Goal: Task Accomplishment & Management: Manage account settings

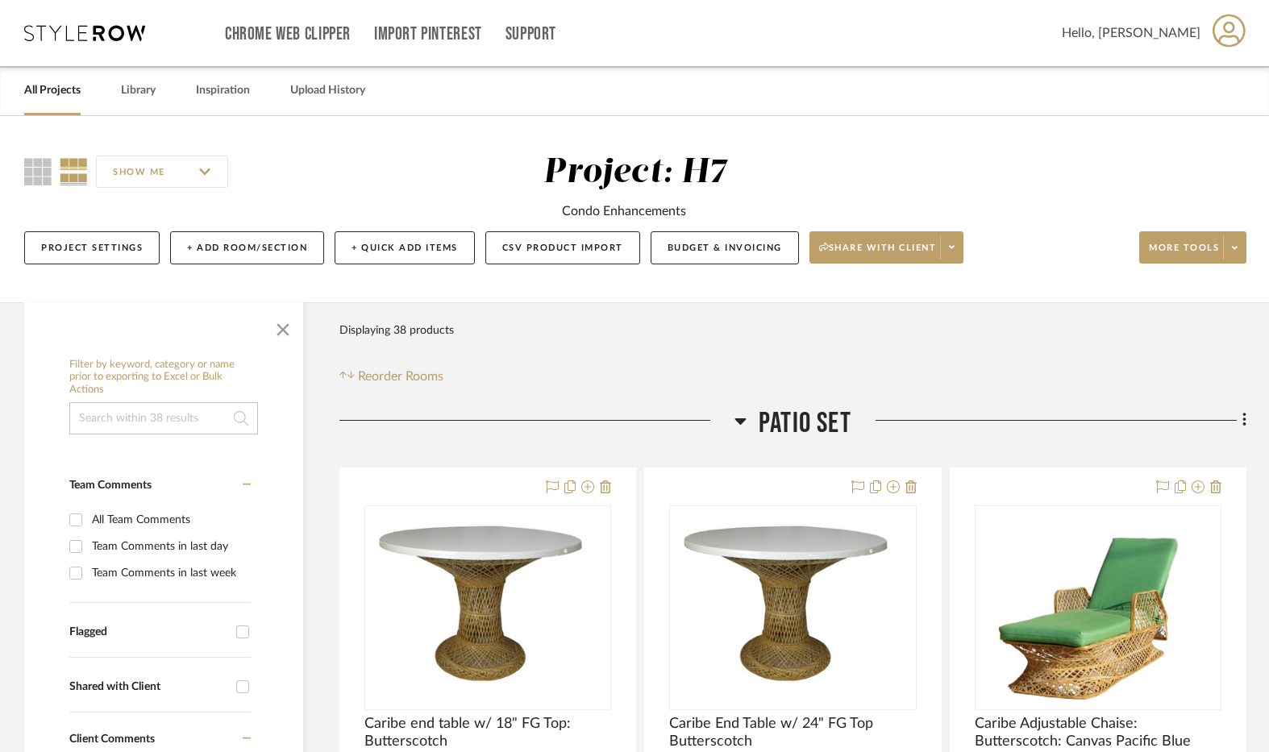
click at [56, 98] on link "All Projects" at bounding box center [52, 91] width 56 height 22
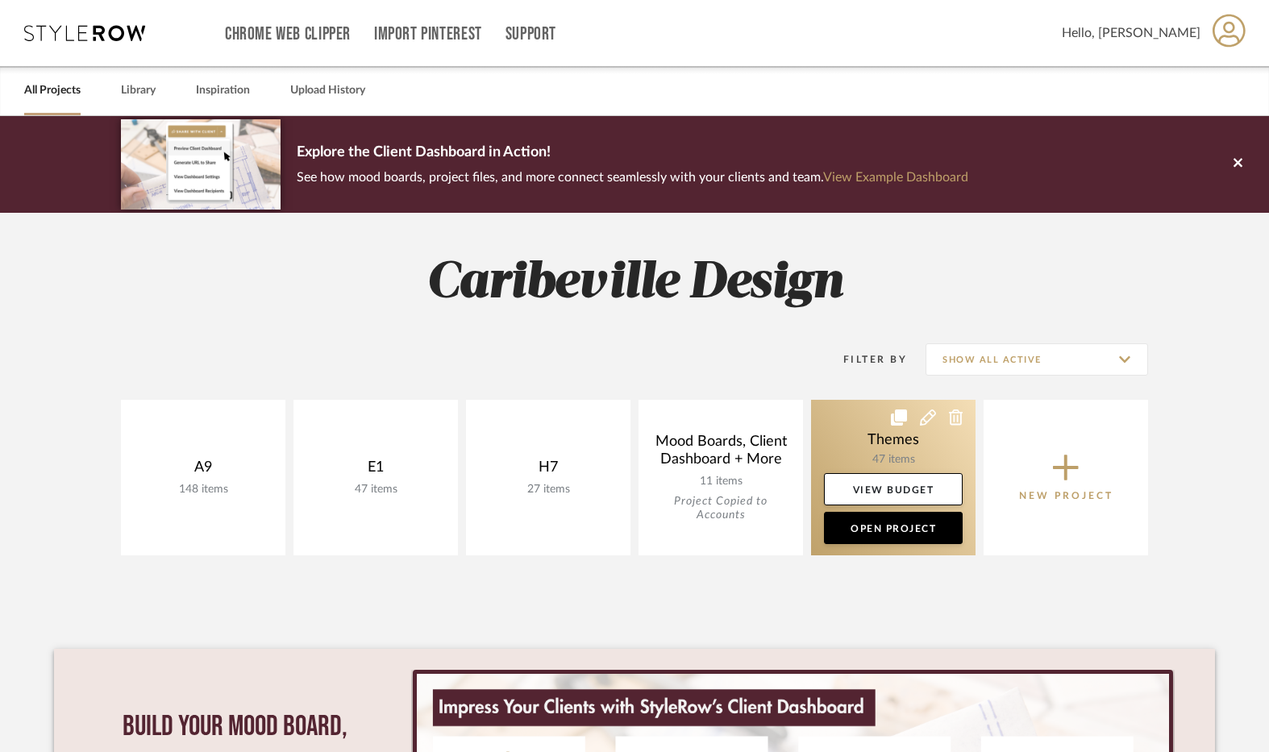
click at [913, 453] on link at bounding box center [893, 478] width 164 height 156
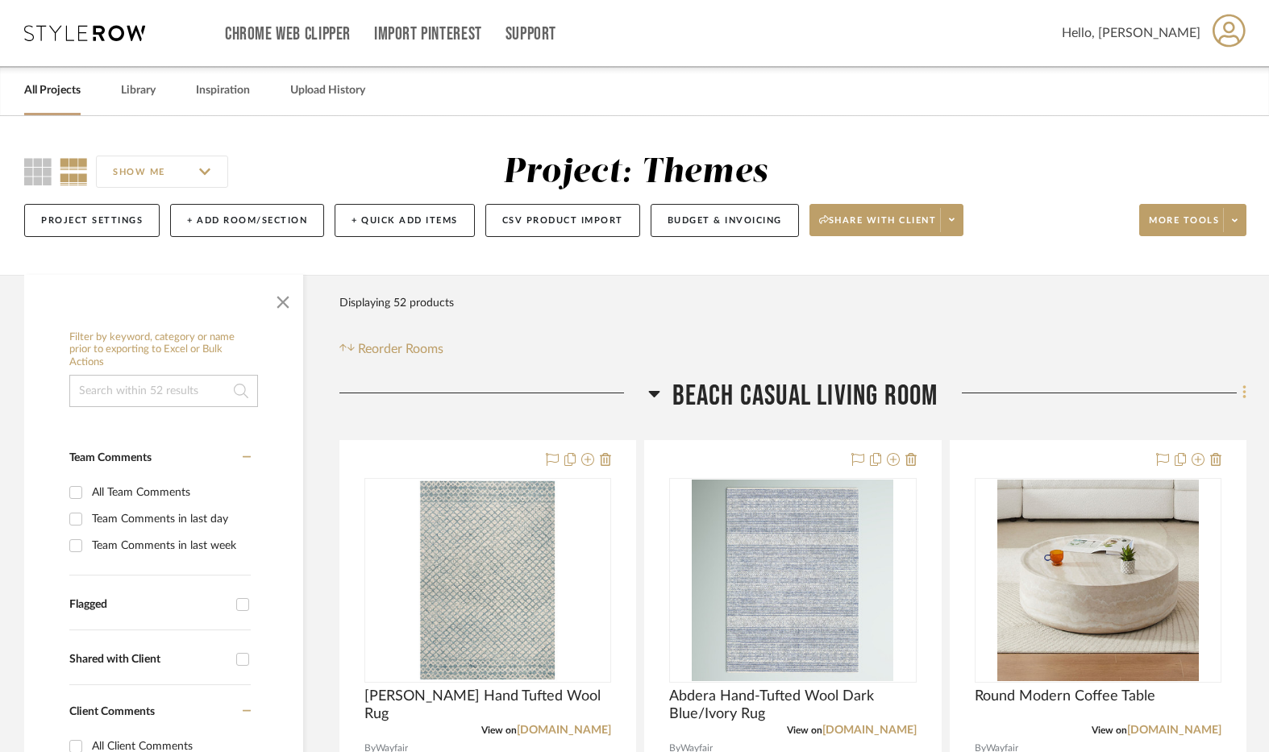
click at [1239, 389] on fa-icon at bounding box center [1242, 394] width 10 height 27
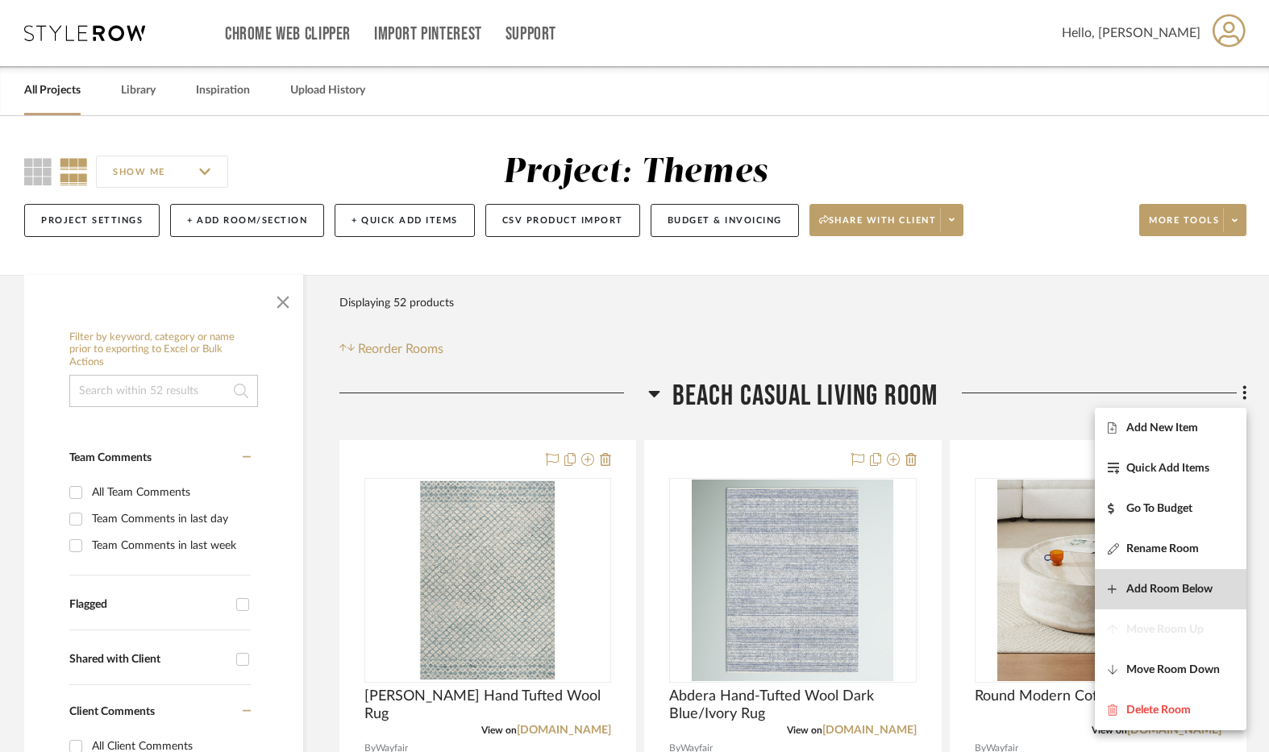
click at [1199, 574] on button "Add Room Below" at bounding box center [1171, 589] width 152 height 40
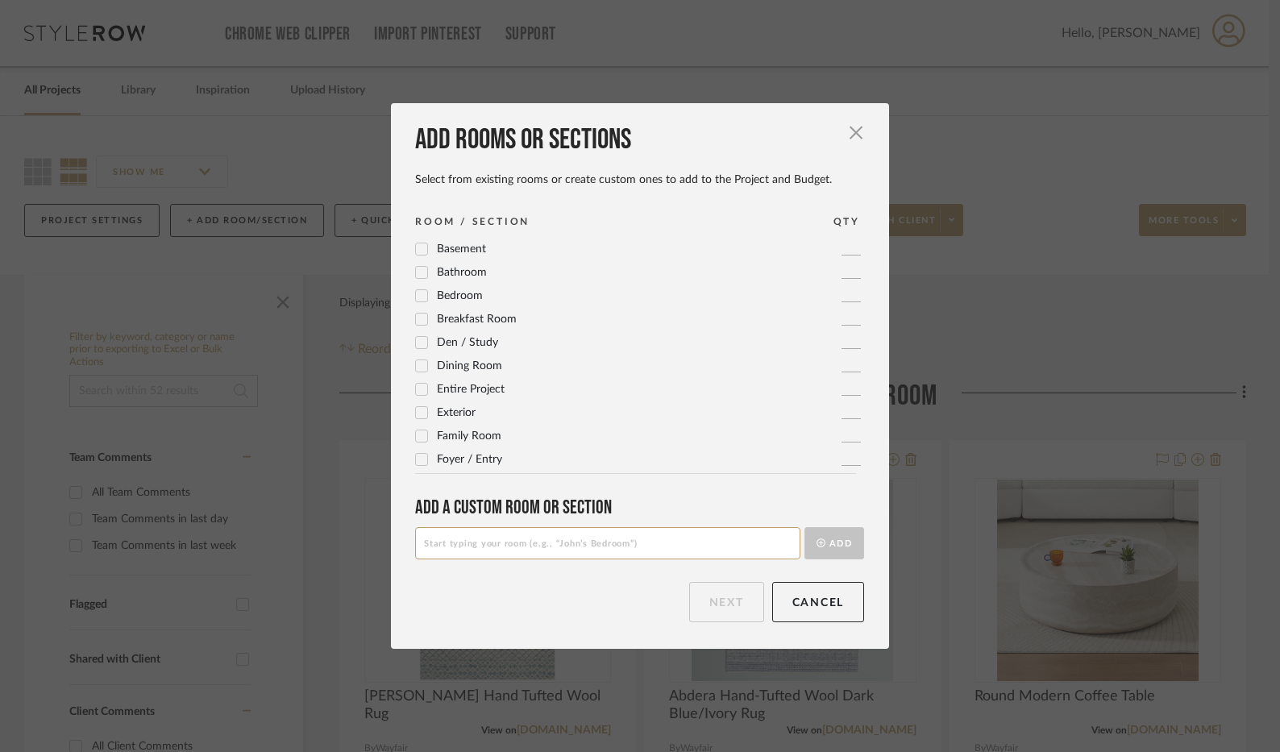
click at [672, 534] on input at bounding box center [607, 543] width 385 height 32
type input "Beach Casual Living Room 2"
click at [821, 533] on button "Add" at bounding box center [835, 543] width 60 height 32
click at [730, 597] on button "Next" at bounding box center [726, 602] width 75 height 40
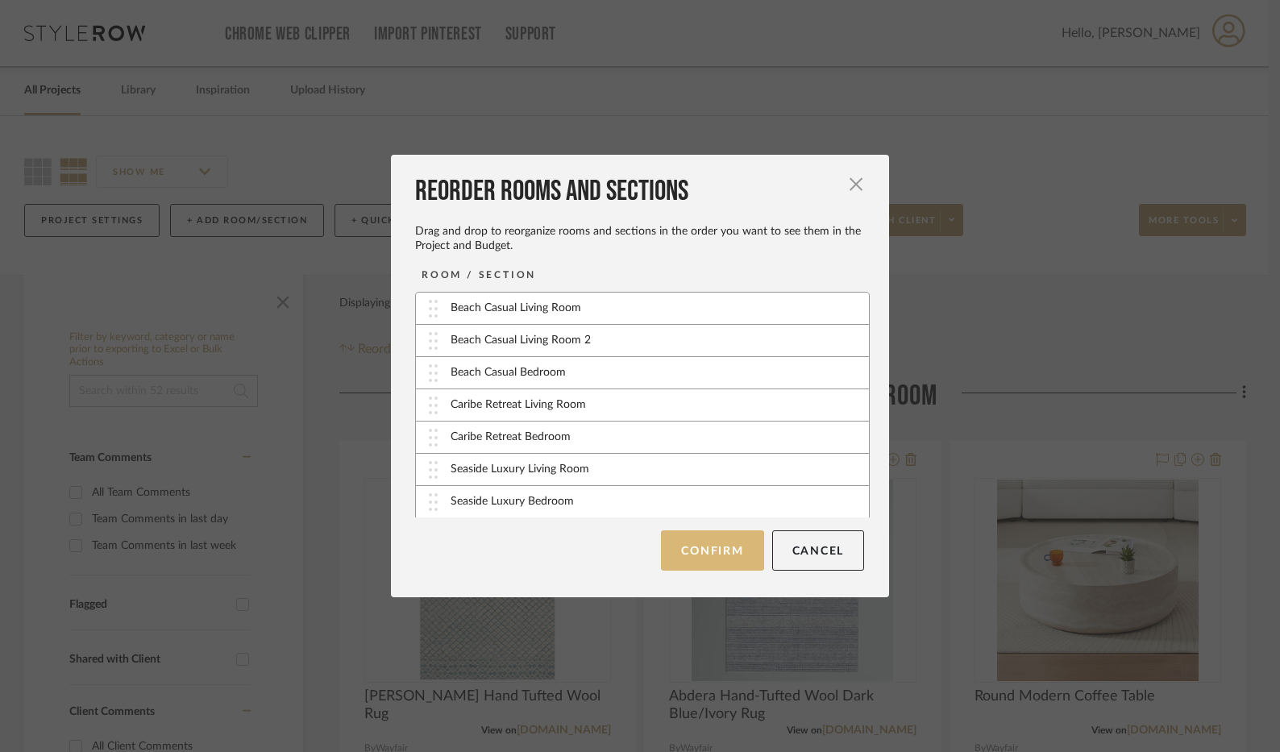
click at [710, 559] on button "Confirm" at bounding box center [712, 550] width 102 height 40
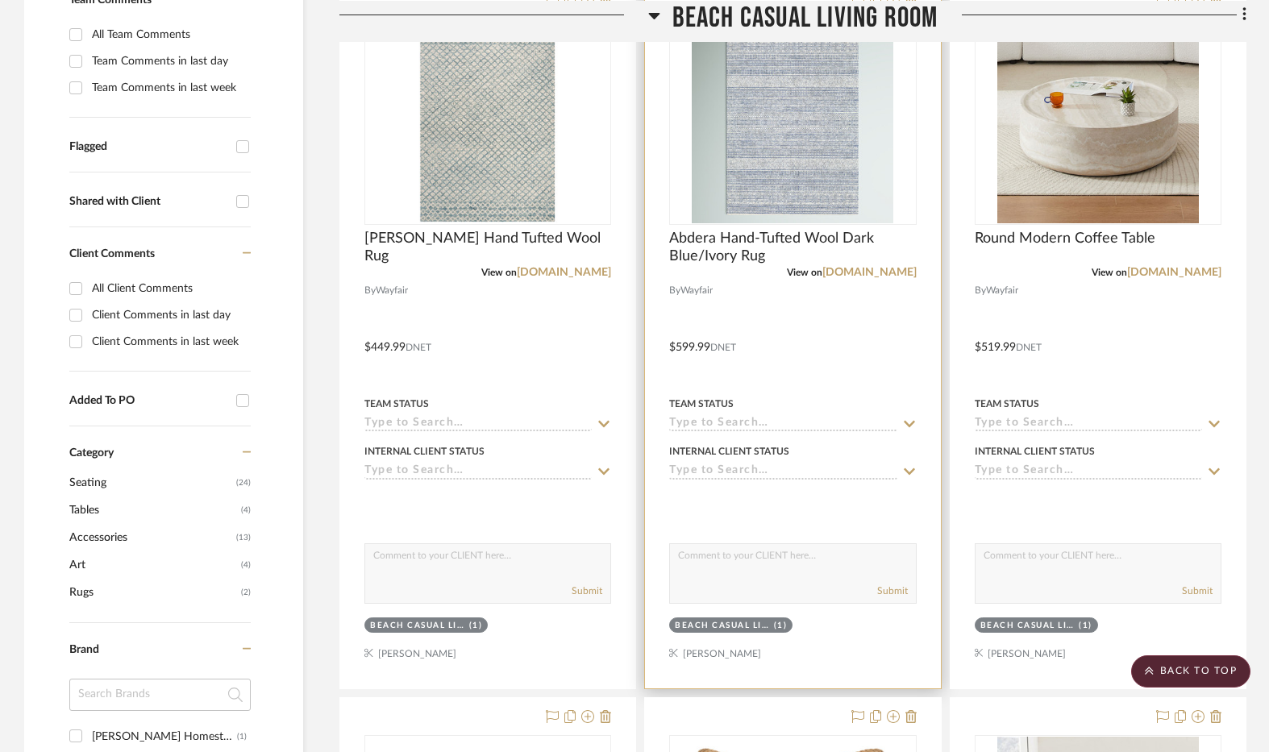
scroll to position [242, 0]
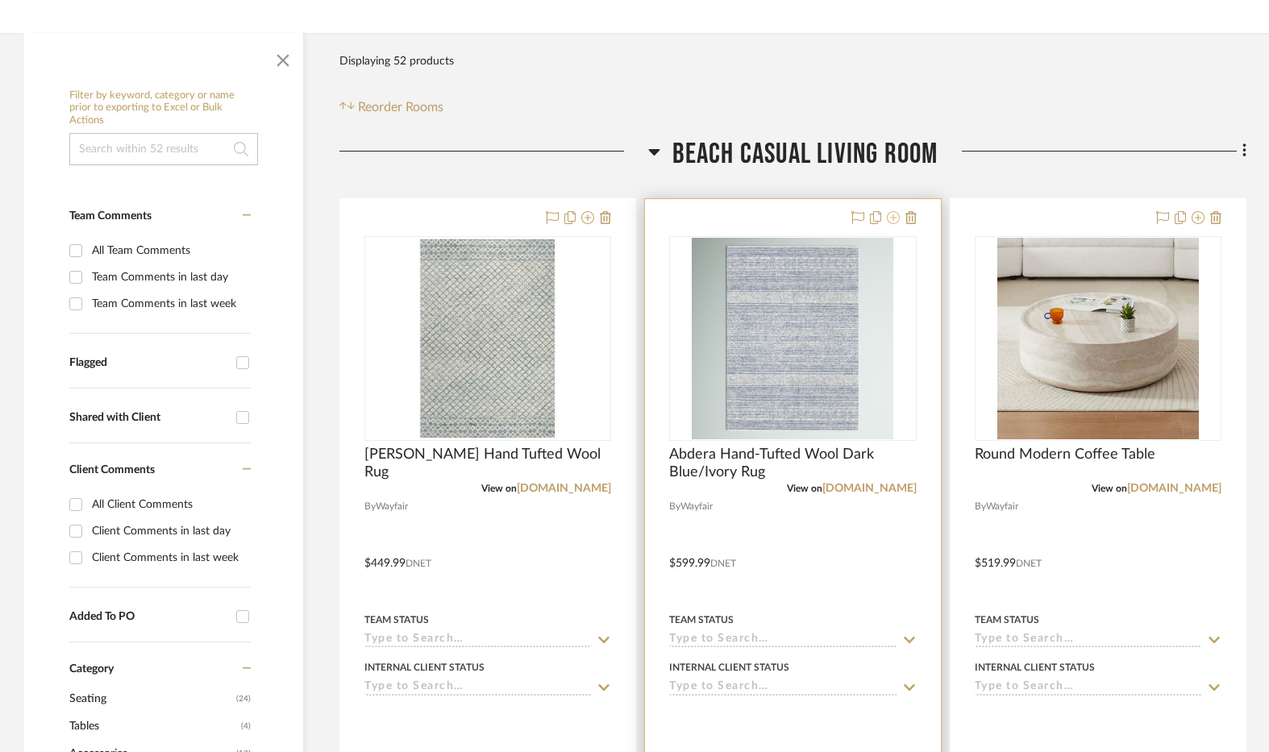
click at [892, 221] on icon at bounding box center [893, 217] width 13 height 13
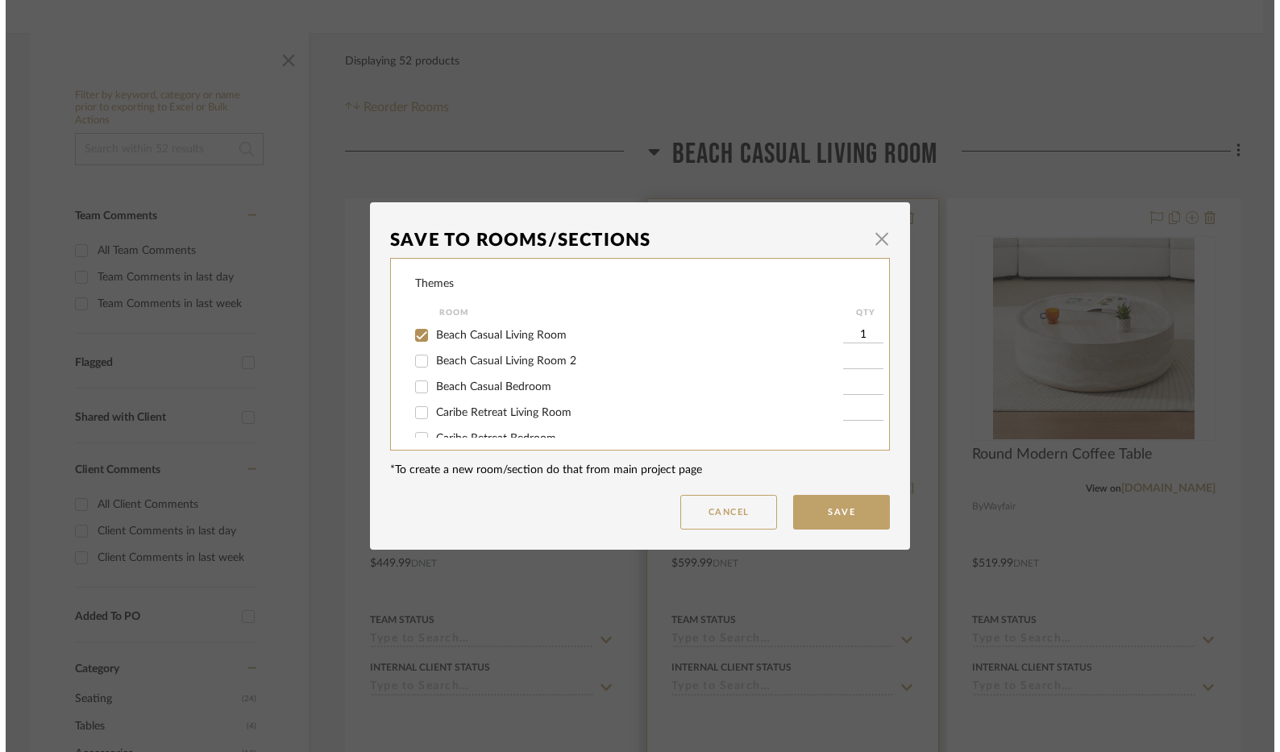
scroll to position [0, 0]
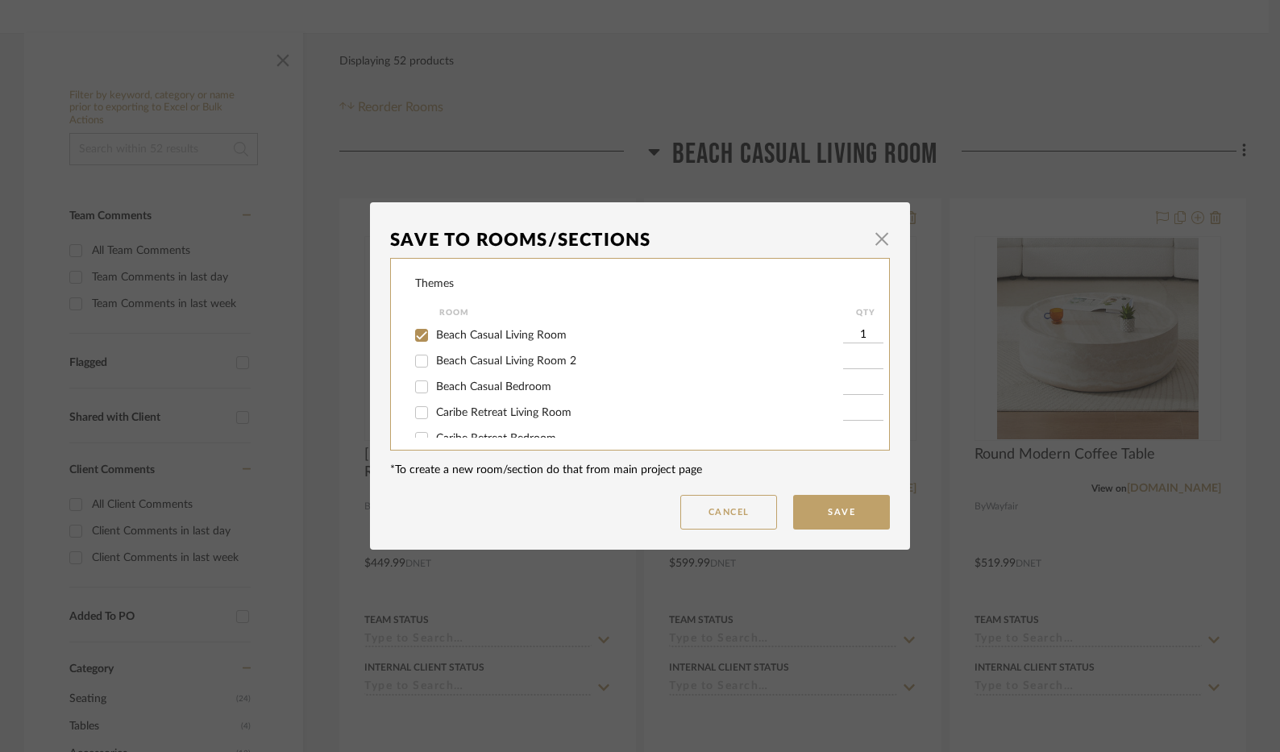
click at [524, 365] on span "Beach Casual Living Room 2" at bounding box center [506, 360] width 140 height 11
click at [434, 365] on input "Beach Casual Living Room 2" at bounding box center [422, 361] width 26 height 26
checkbox input "true"
type input "1"
click at [541, 332] on span "Beach Casual Living Room" at bounding box center [501, 335] width 131 height 11
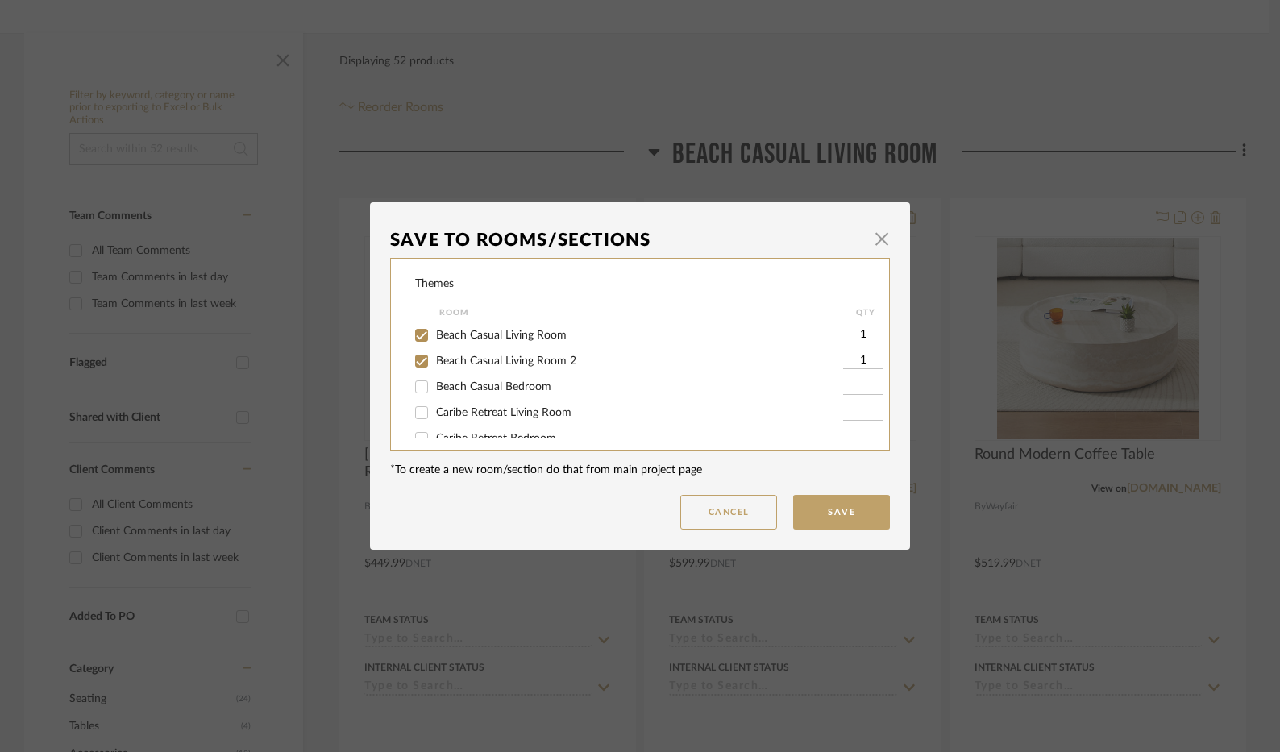
click at [434, 332] on input "Beach Casual Living Room" at bounding box center [422, 335] width 26 height 26
checkbox input "false"
click at [872, 502] on button "Save" at bounding box center [841, 512] width 97 height 35
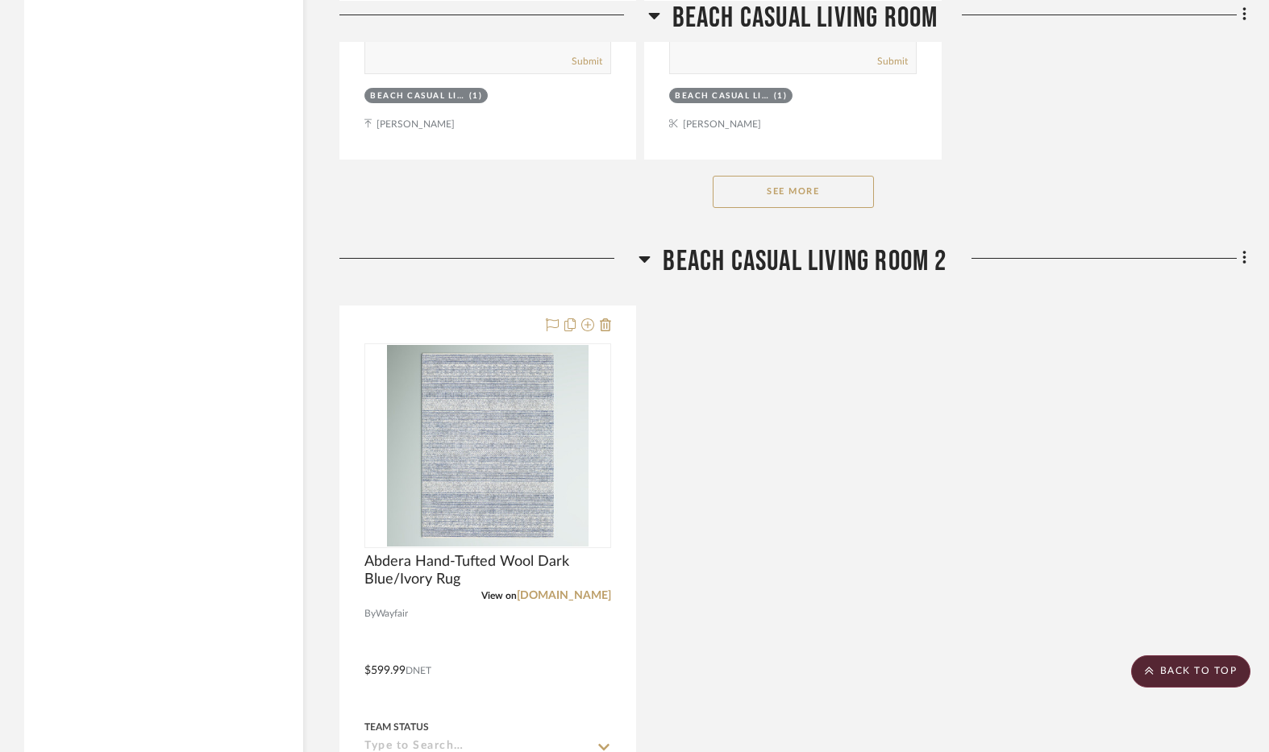
scroll to position [2418, 0]
click at [796, 197] on button "See More" at bounding box center [793, 191] width 161 height 32
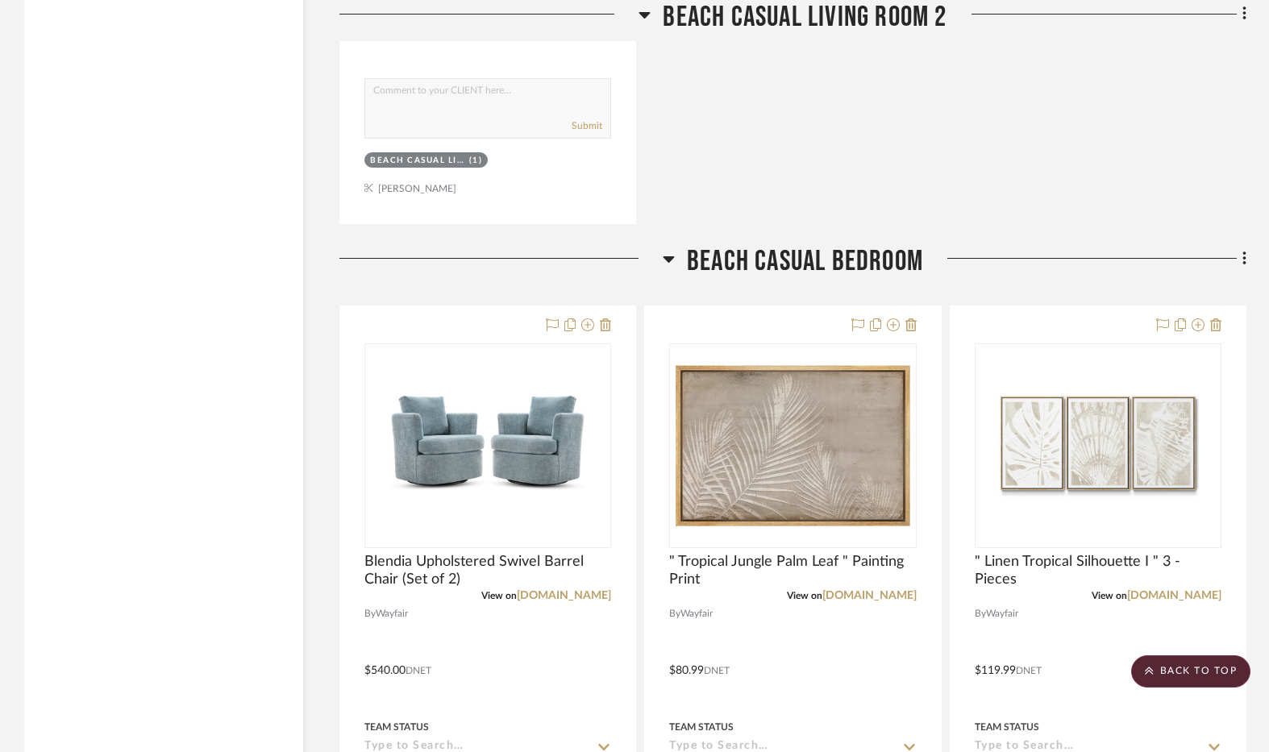
scroll to position [4111, 0]
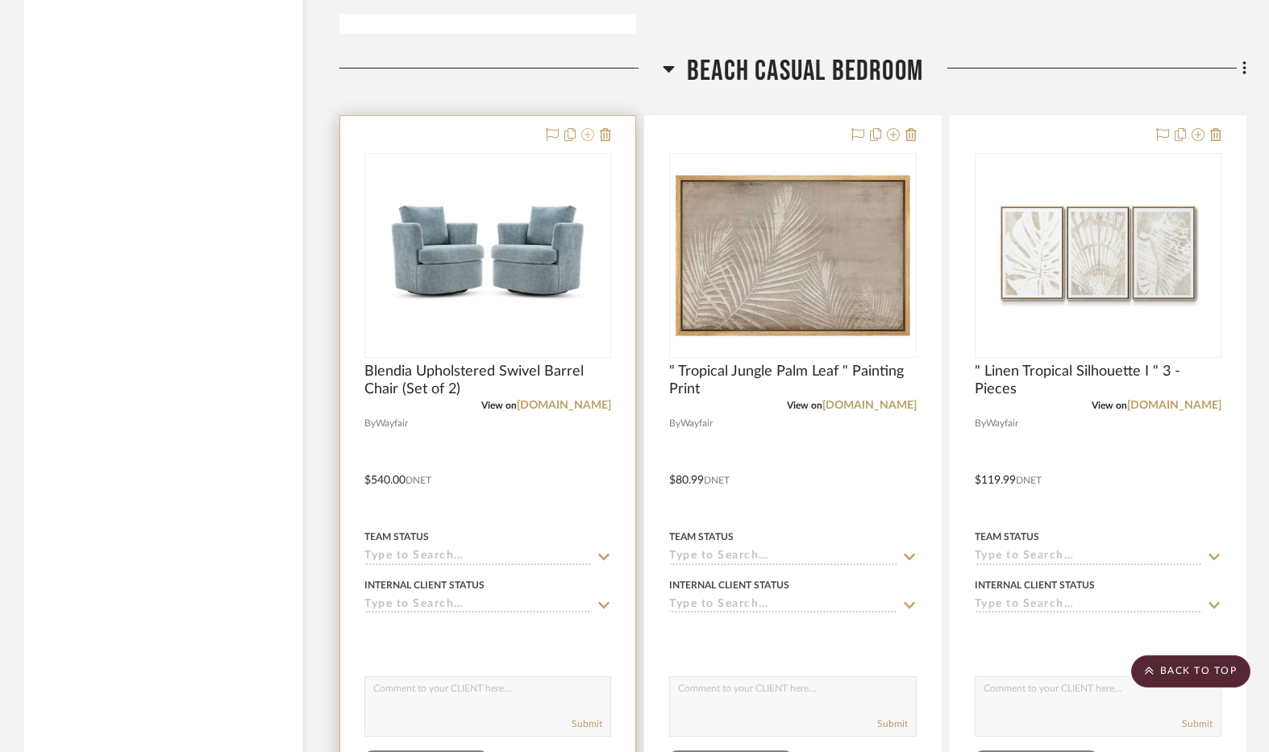
click at [586, 140] on icon at bounding box center [587, 134] width 13 height 13
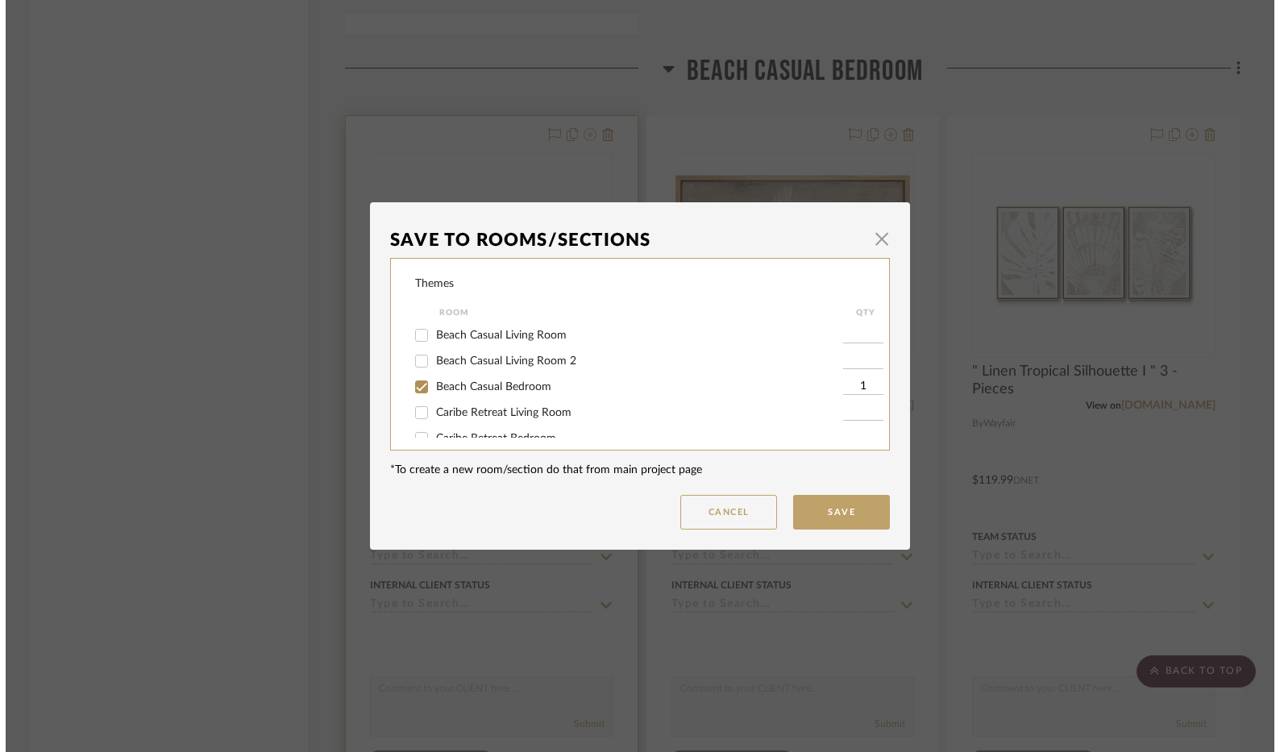
scroll to position [0, 0]
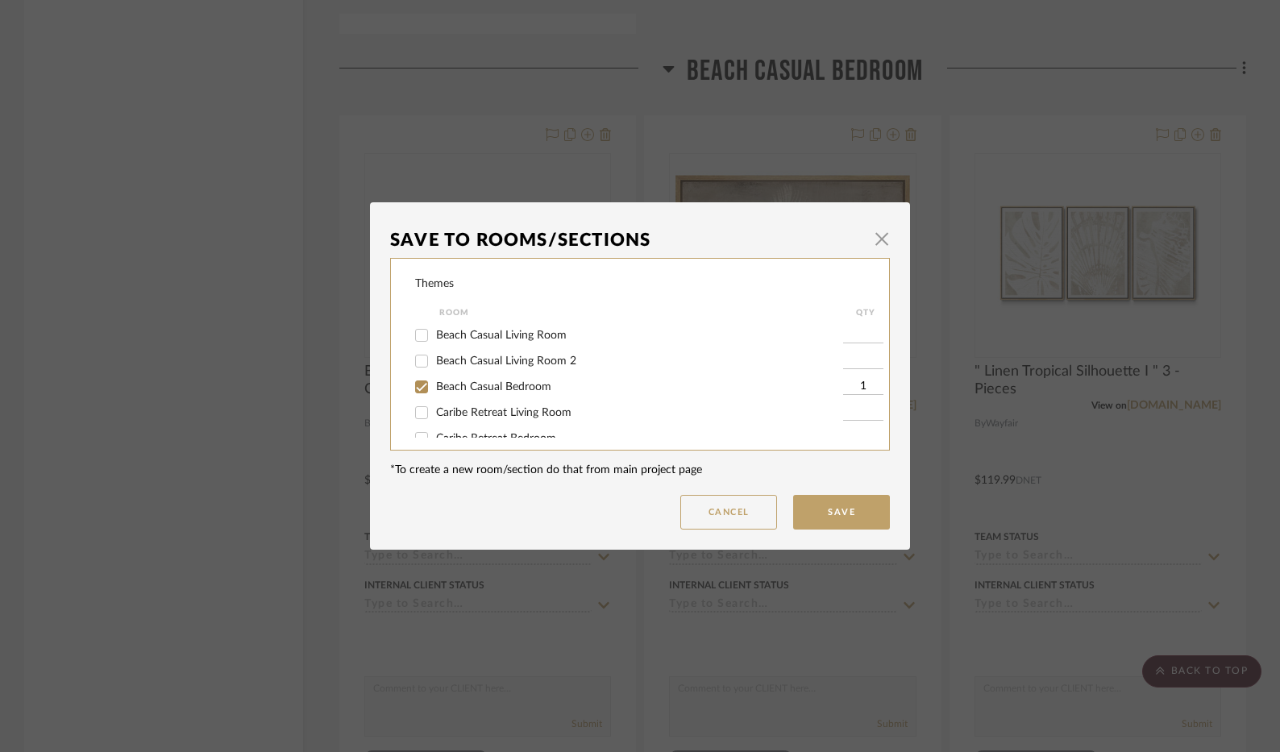
click at [505, 353] on div "Beach Casual Living Room 2" at bounding box center [629, 361] width 428 height 26
click at [501, 352] on div "Beach Casual Living Room 2" at bounding box center [629, 361] width 428 height 26
click at [501, 363] on span "Beach Casual Living Room 2" at bounding box center [506, 360] width 140 height 11
click at [434, 363] on input "Beach Casual Living Room 2" at bounding box center [422, 361] width 26 height 26
checkbox input "true"
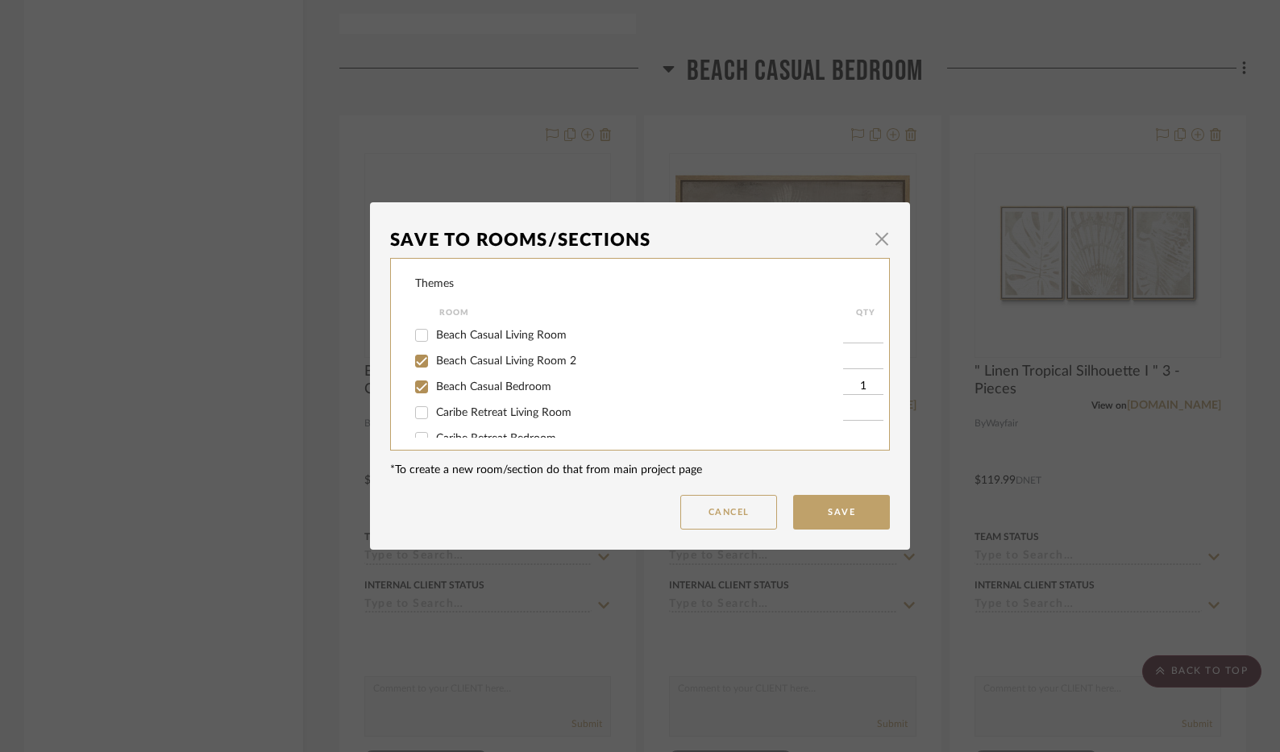
type input "1"
click at [455, 381] on span "Beach Casual Bedroom" at bounding box center [493, 386] width 115 height 11
click at [434, 380] on input "Beach Casual Bedroom" at bounding box center [422, 387] width 26 height 26
checkbox input "false"
click at [859, 513] on button "Save" at bounding box center [841, 512] width 97 height 35
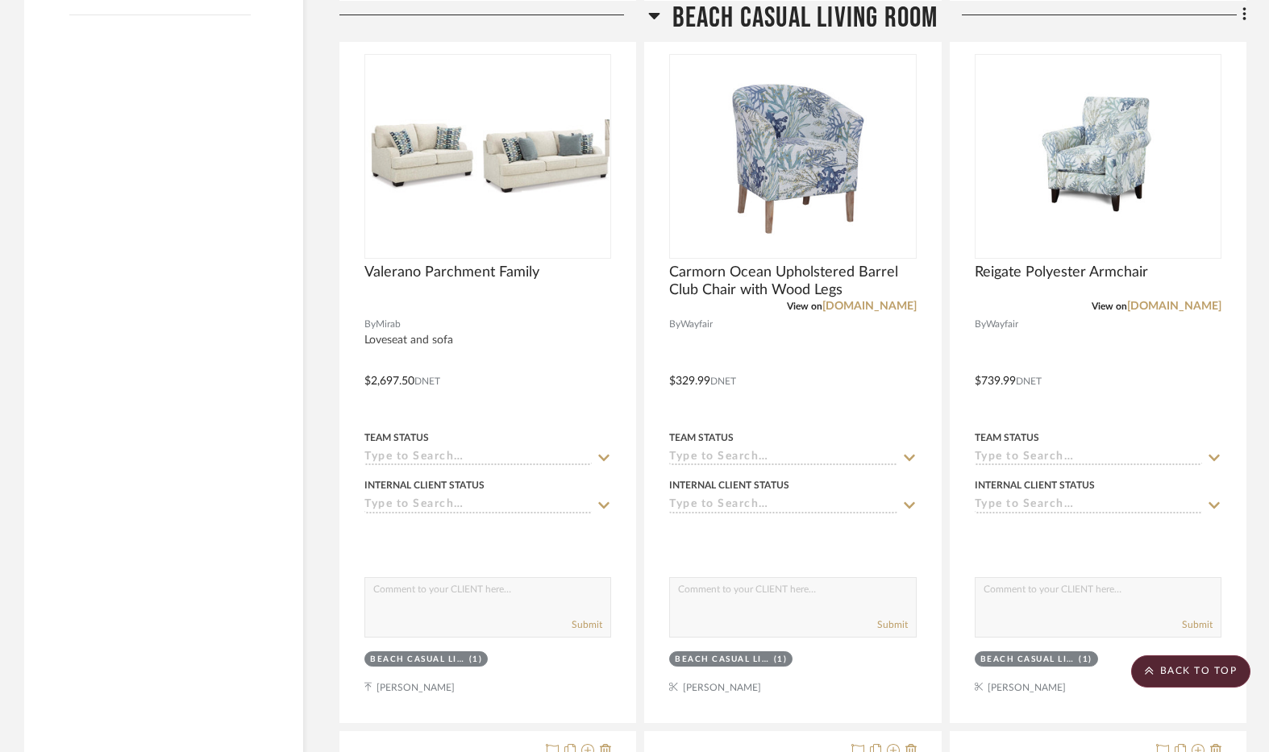
scroll to position [1451, 0]
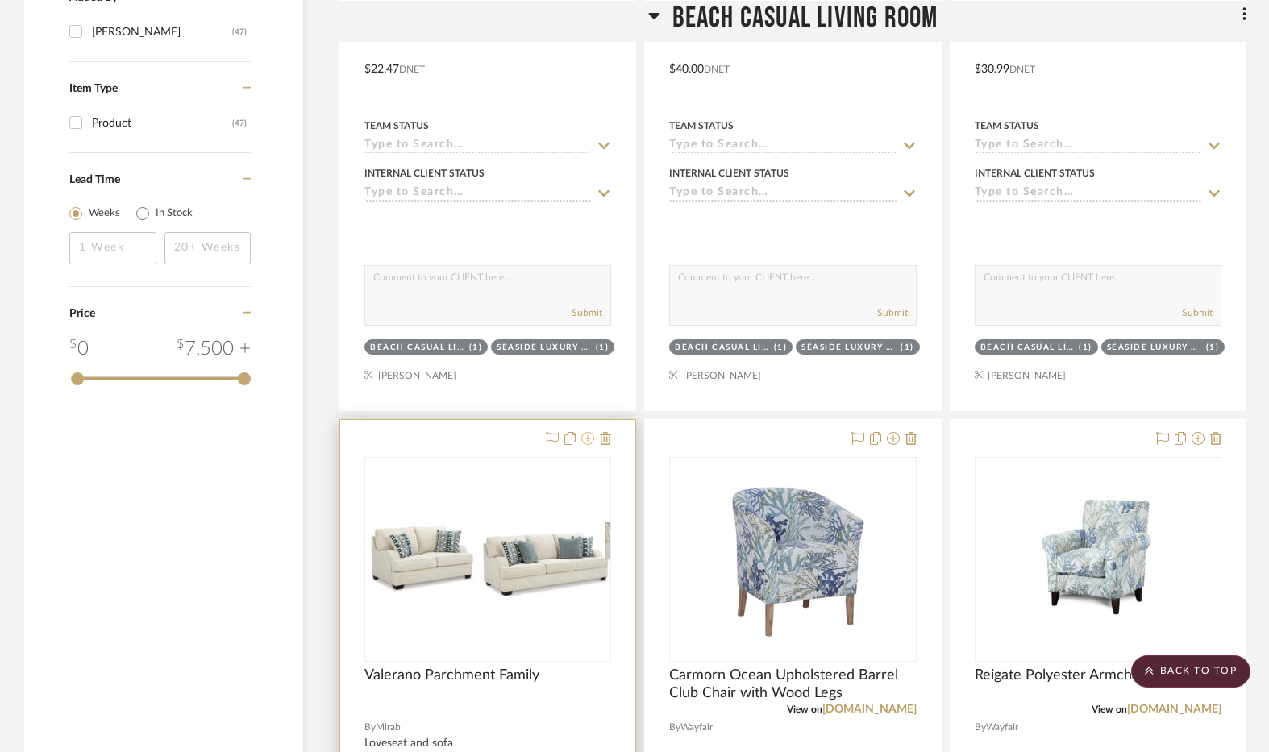
click at [583, 442] on icon at bounding box center [587, 438] width 13 height 13
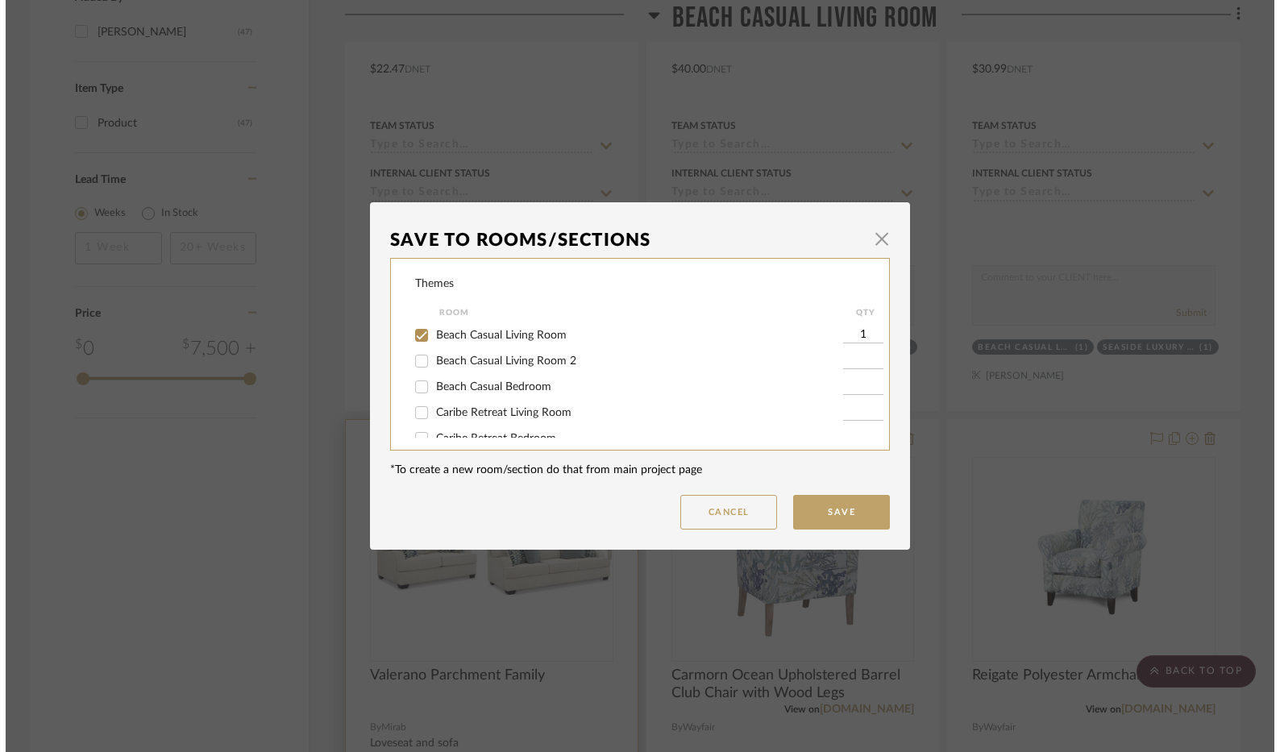
scroll to position [0, 0]
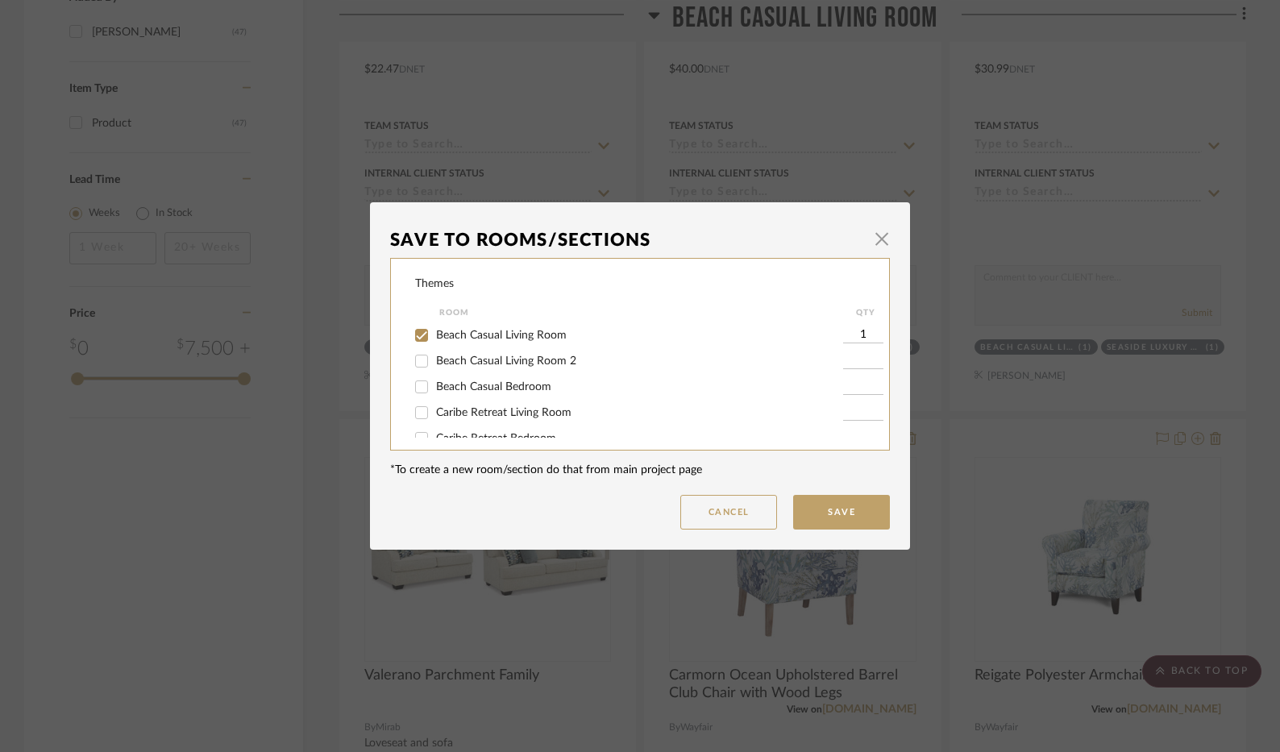
click at [543, 360] on span "Beach Casual Living Room 2" at bounding box center [506, 360] width 140 height 11
click at [434, 360] on input "Beach Casual Living Room 2" at bounding box center [422, 361] width 26 height 26
checkbox input "true"
type input "1"
click at [521, 330] on span "Beach Casual Living Room" at bounding box center [501, 335] width 131 height 11
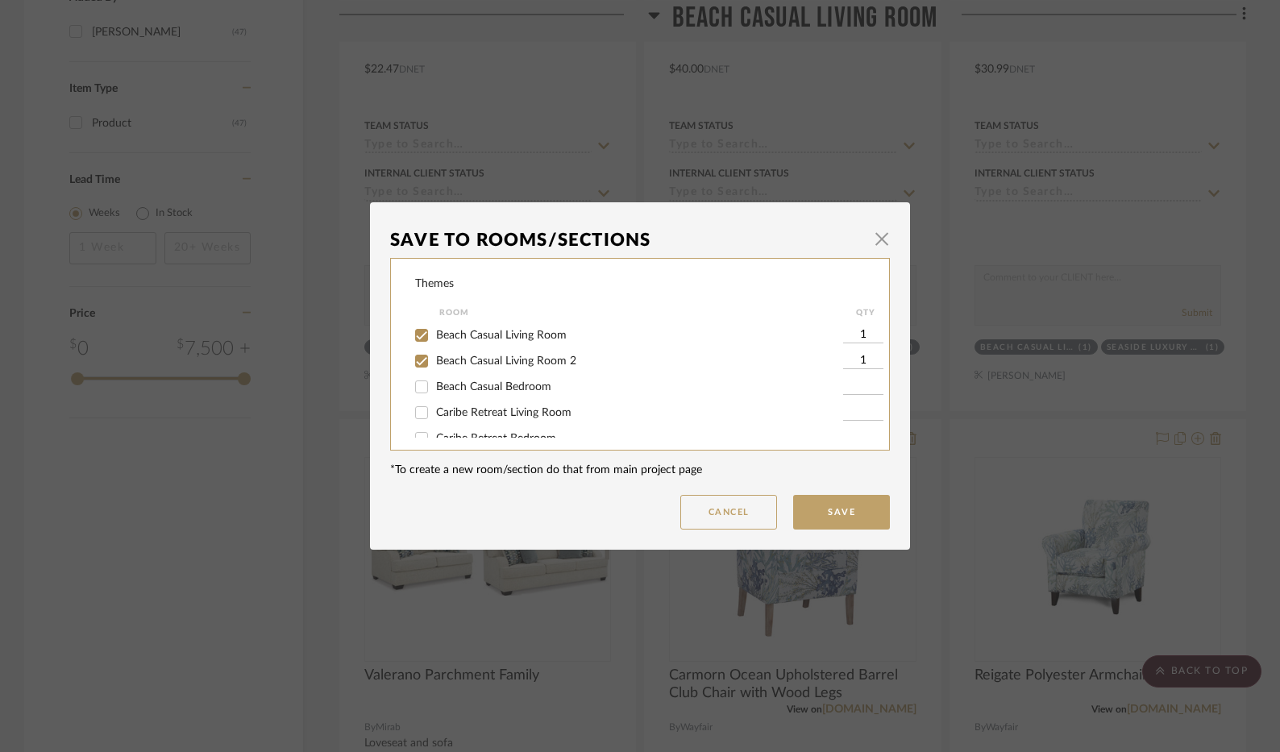
click at [434, 329] on input "Beach Casual Living Room" at bounding box center [422, 335] width 26 height 26
checkbox input "false"
click at [850, 512] on button "Save" at bounding box center [841, 512] width 97 height 35
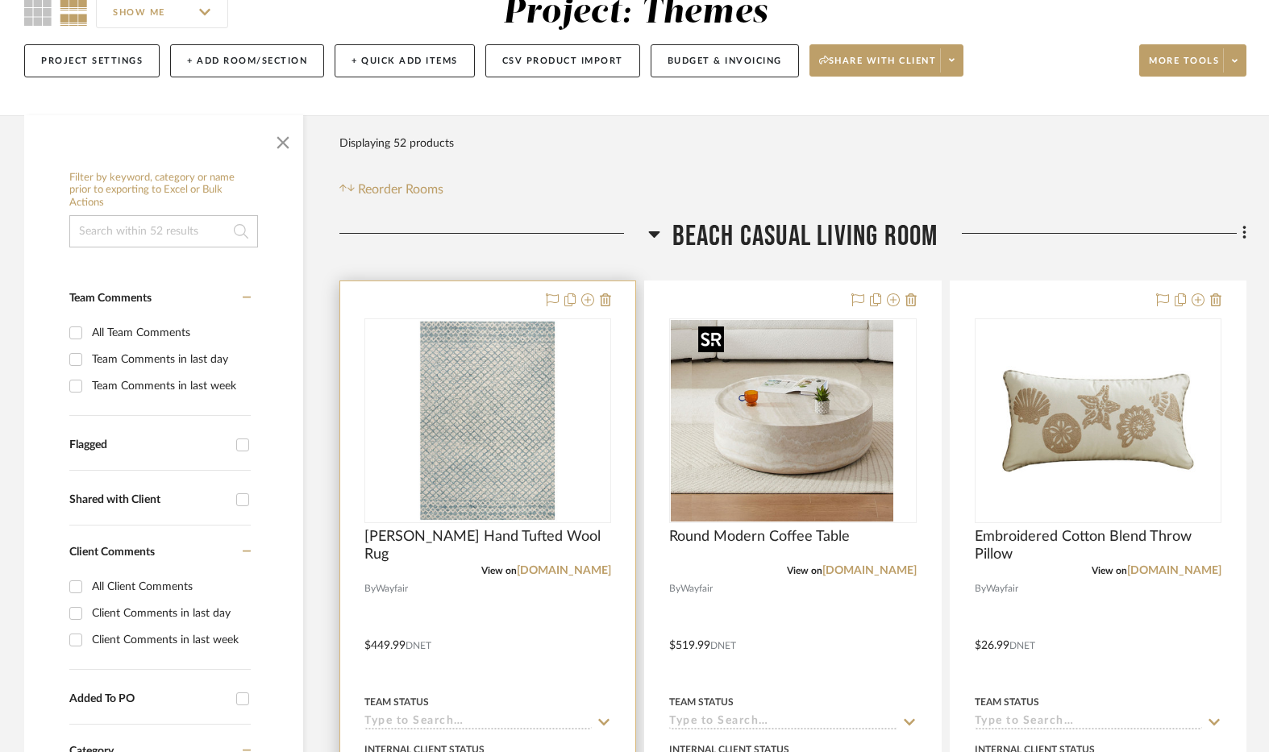
scroll to position [161, 0]
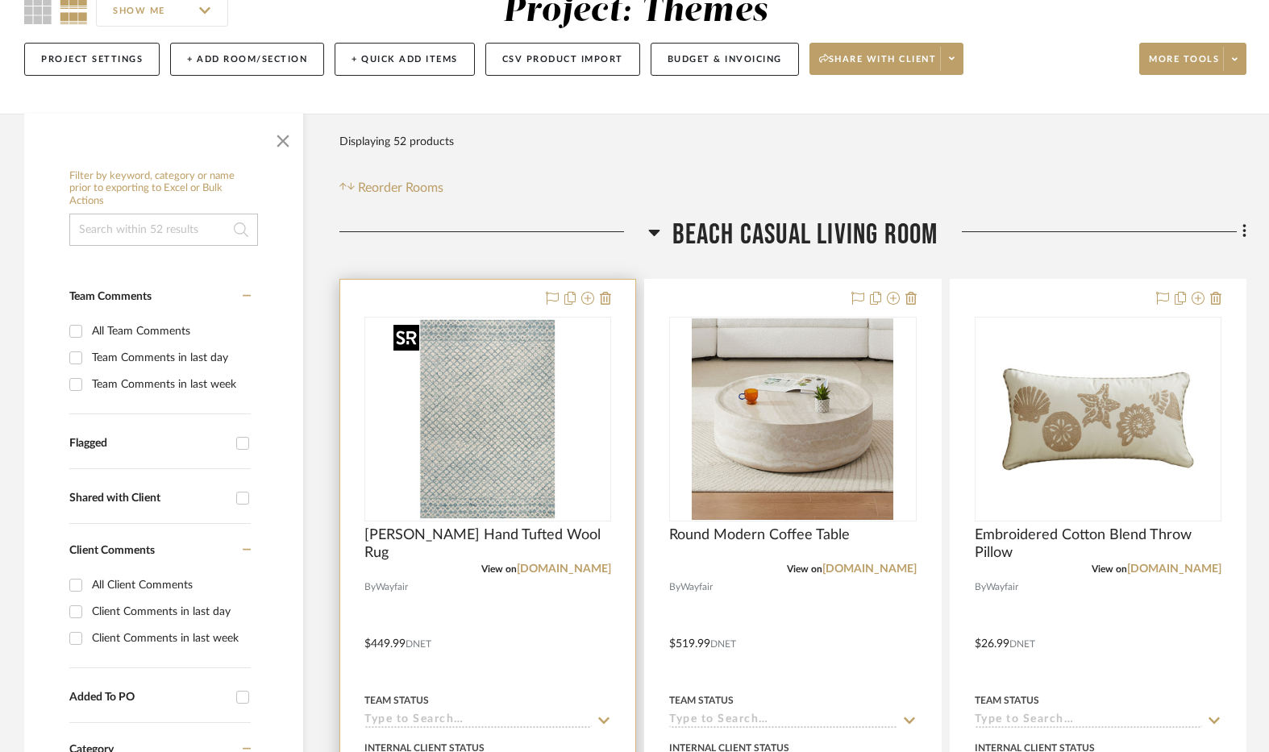
click at [513, 436] on img "0" at bounding box center [488, 419] width 202 height 202
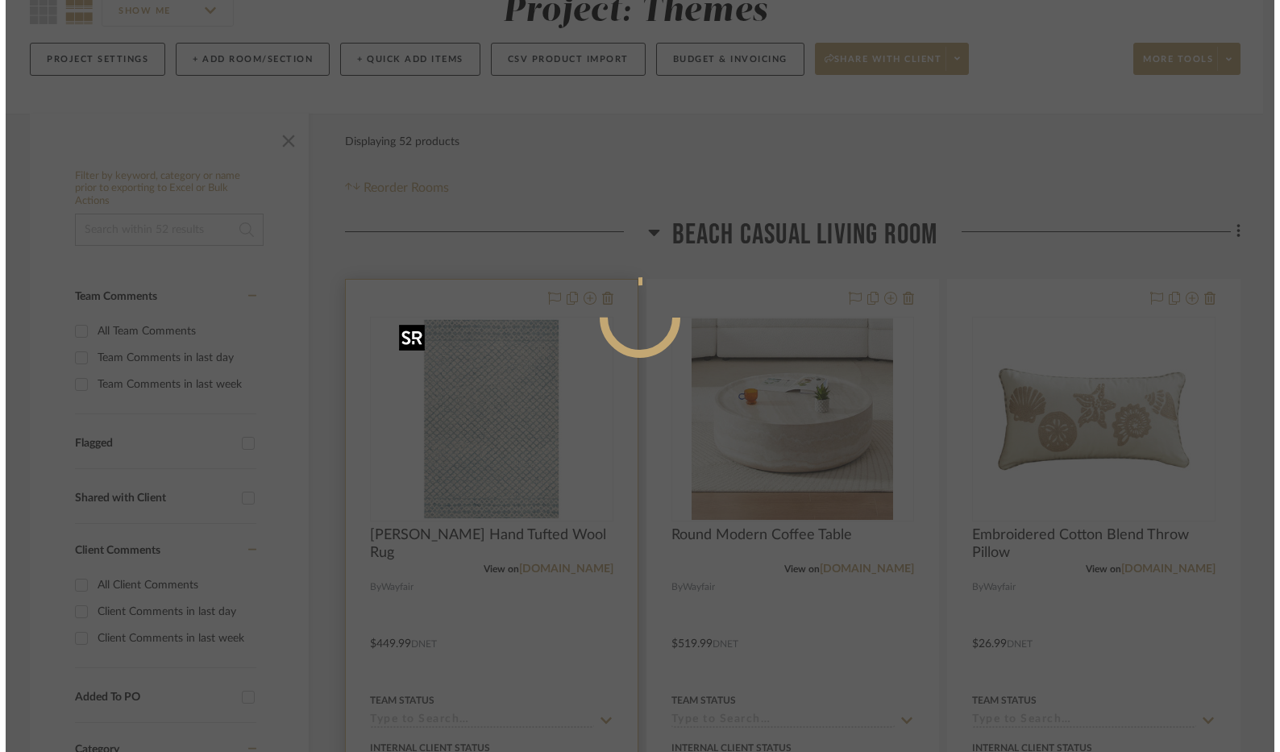
scroll to position [0, 0]
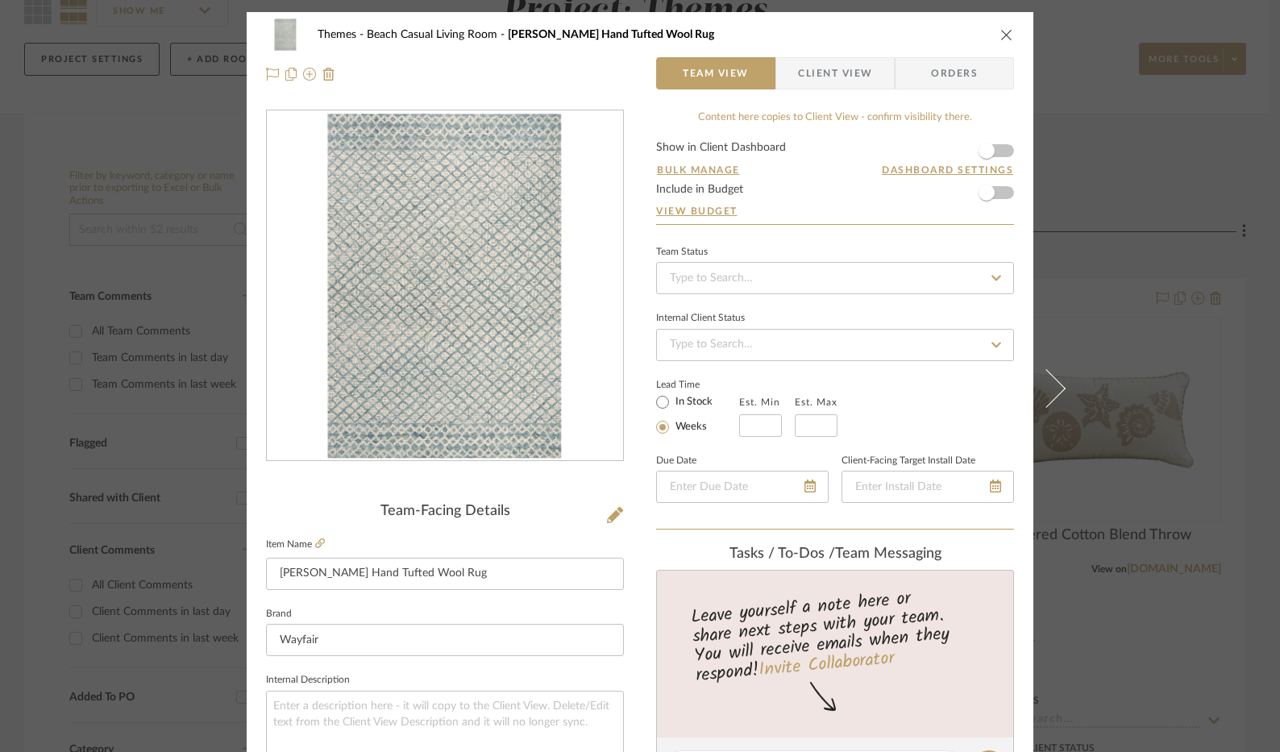
click at [1008, 31] on div "Themes Beach Casual Living Room [PERSON_NAME] Hand Tufted Wool Rug Team View Cl…" at bounding box center [640, 54] width 787 height 85
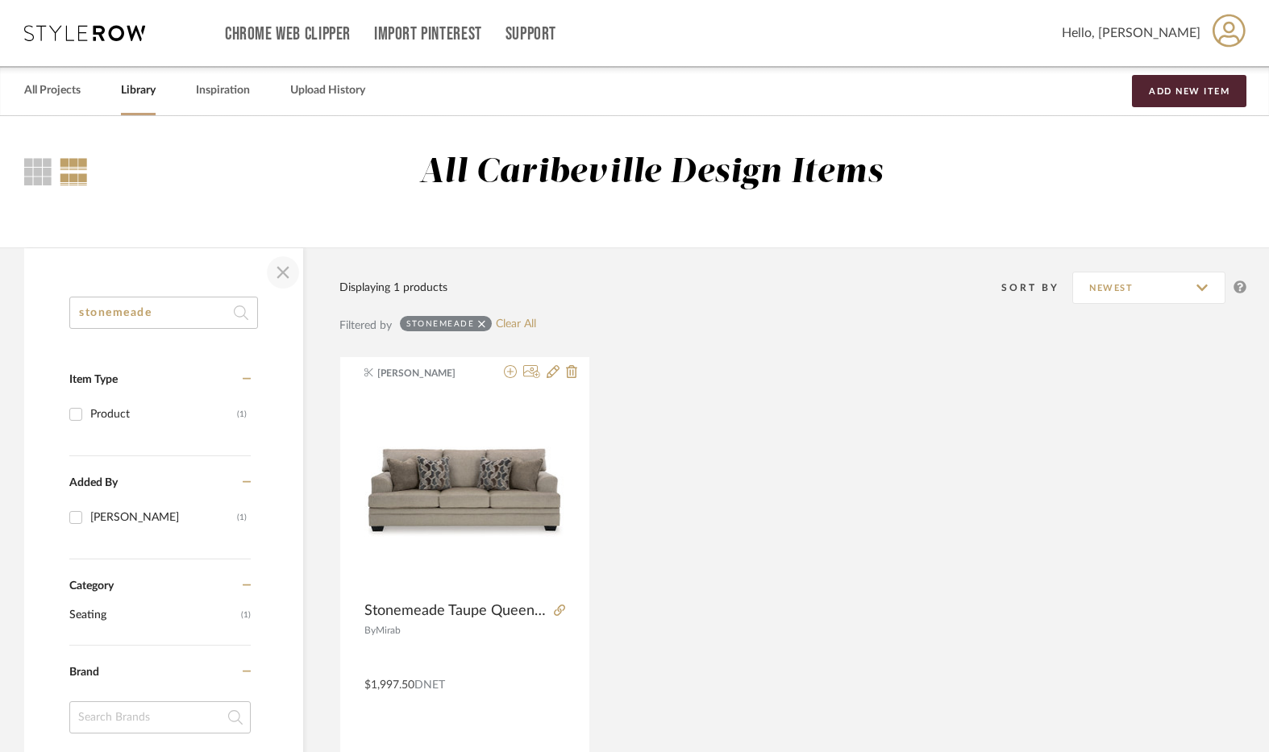
click at [277, 269] on span "button" at bounding box center [283, 272] width 39 height 39
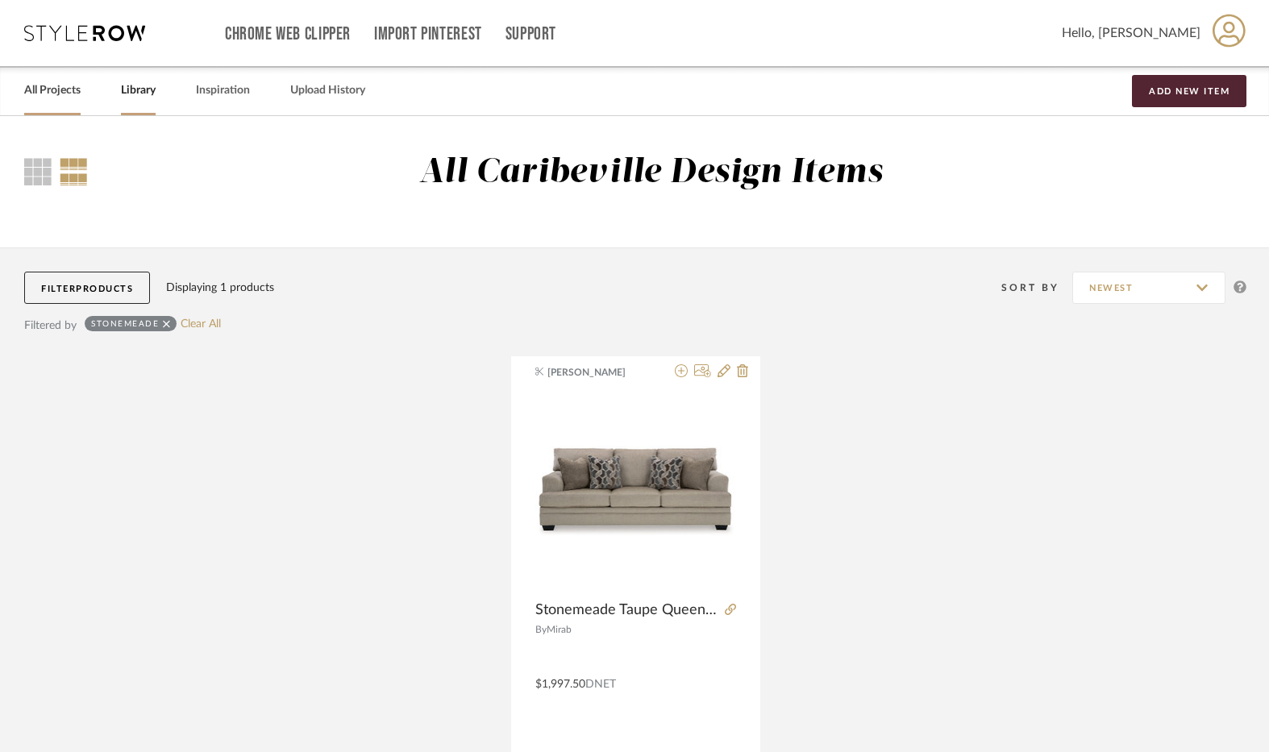
click at [70, 83] on link "All Projects" at bounding box center [52, 91] width 56 height 22
